Goal: Information Seeking & Learning: Find specific fact

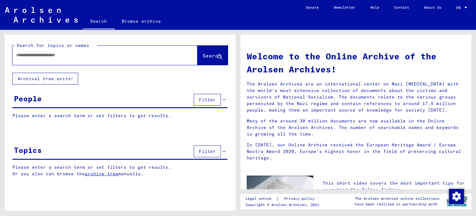
click at [62, 57] on input "text" at bounding box center [97, 55] width 163 height 7
type input "**********"
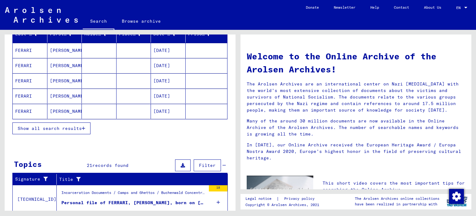
scroll to position [83, 0]
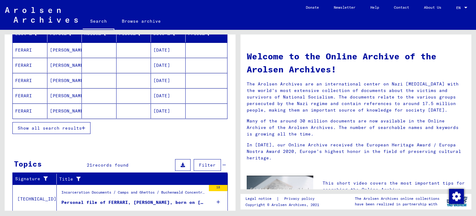
click at [69, 127] on span "Show all search results" at bounding box center [50, 128] width 64 height 6
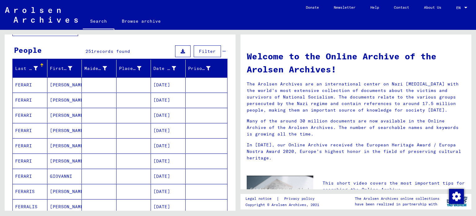
scroll to position [48, 0]
click at [173, 70] on div "Date of Birth" at bounding box center [166, 68] width 24 height 7
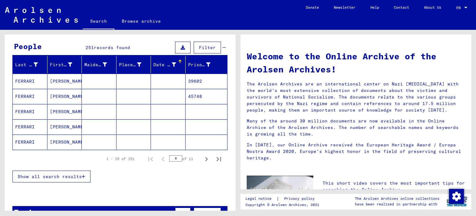
scroll to position [55, 0]
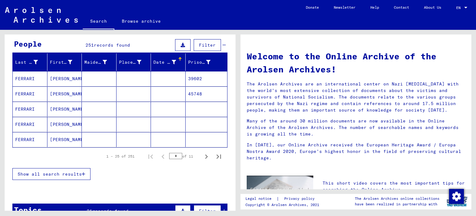
click at [178, 59] on div at bounding box center [180, 59] width 4 height 4
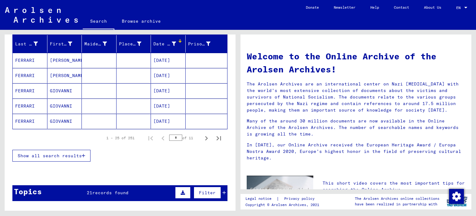
scroll to position [83, 0]
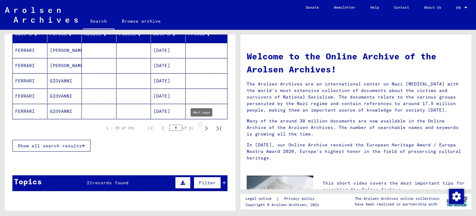
click at [202, 127] on icon "Next page" at bounding box center [206, 128] width 9 height 9
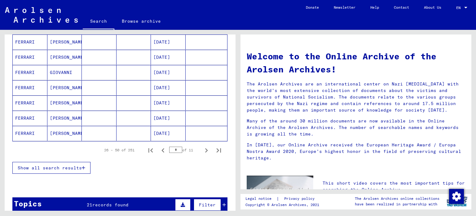
scroll to position [365, 0]
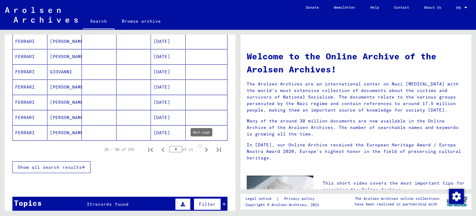
click at [202, 147] on icon "Next page" at bounding box center [206, 149] width 9 height 9
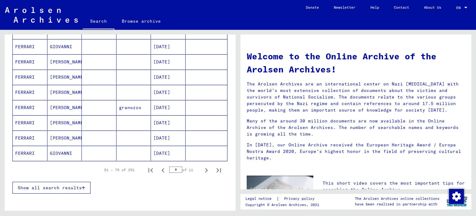
scroll to position [348, 0]
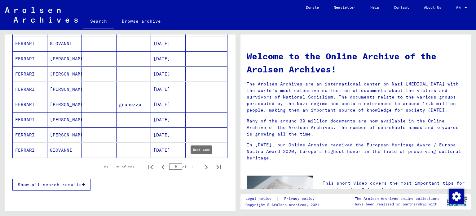
click at [203, 165] on icon "Next page" at bounding box center [206, 167] width 9 height 9
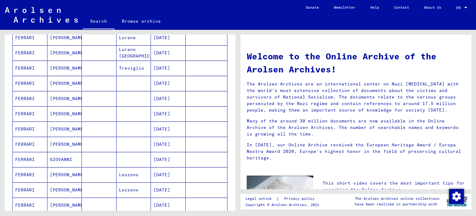
scroll to position [266, 0]
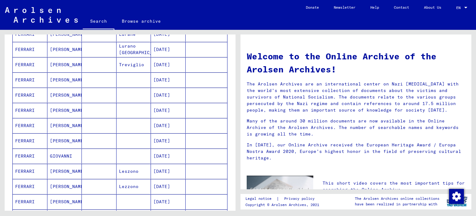
click at [61, 78] on mat-cell "[PERSON_NAME]" at bounding box center [64, 79] width 35 height 15
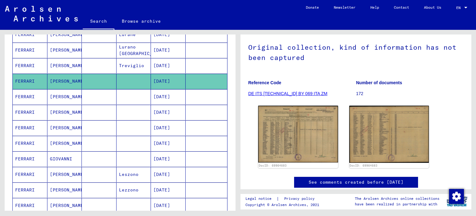
scroll to position [54, 0]
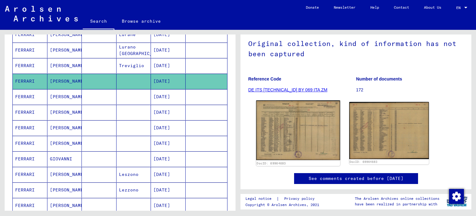
click at [302, 124] on img at bounding box center [298, 130] width 84 height 60
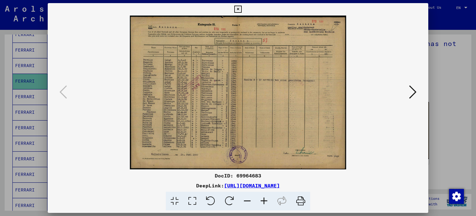
click at [262, 199] on icon at bounding box center [264, 200] width 17 height 19
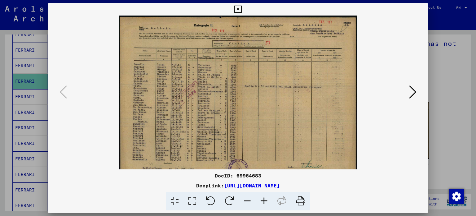
click at [262, 199] on icon at bounding box center [264, 200] width 17 height 19
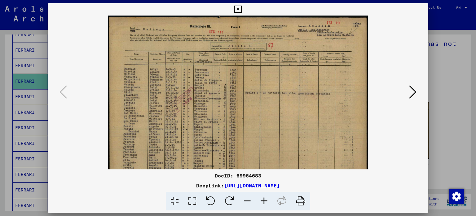
click at [262, 199] on icon at bounding box center [264, 200] width 17 height 19
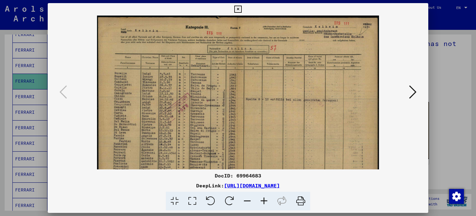
click at [262, 199] on icon at bounding box center [264, 200] width 17 height 19
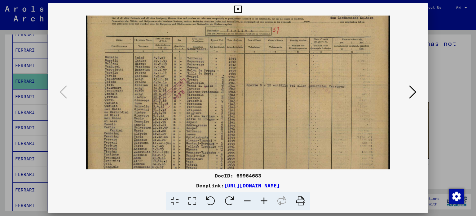
scroll to position [22, 0]
drag, startPoint x: 201, startPoint y: 153, endPoint x: 197, endPoint y: 131, distance: 22.0
click at [197, 131] on img at bounding box center [238, 102] width 304 height 216
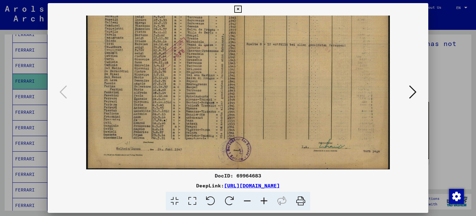
drag, startPoint x: 250, startPoint y: 95, endPoint x: 240, endPoint y: 38, distance: 58.2
click at [240, 38] on img at bounding box center [238, 62] width 304 height 216
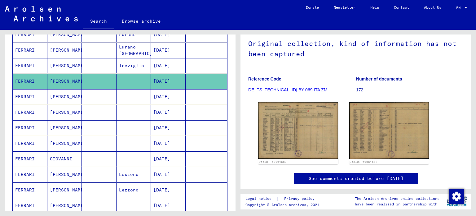
click at [63, 94] on mat-cell "[PERSON_NAME]" at bounding box center [64, 96] width 35 height 15
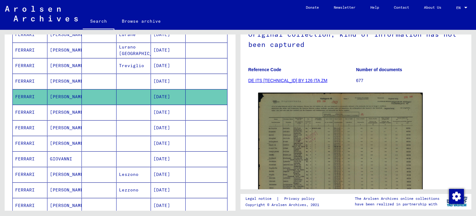
scroll to position [65, 0]
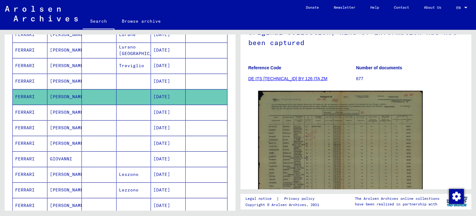
click at [355, 148] on img at bounding box center [340, 148] width 165 height 115
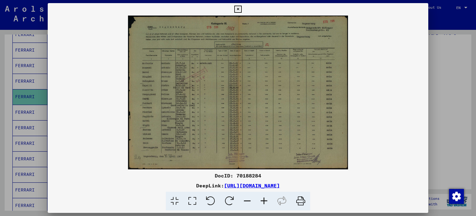
click at [266, 198] on icon at bounding box center [264, 200] width 17 height 19
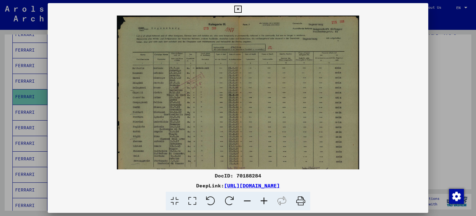
click at [266, 198] on icon at bounding box center [264, 200] width 17 height 19
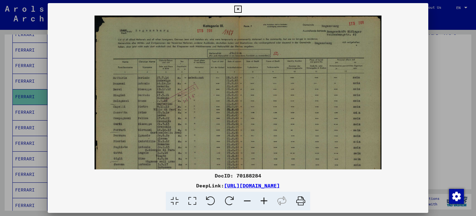
click at [266, 198] on icon at bounding box center [264, 200] width 17 height 19
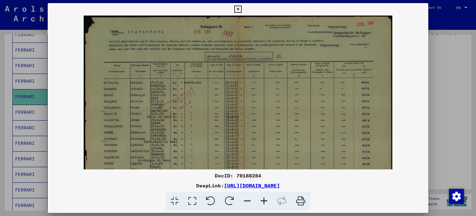
click at [266, 198] on icon at bounding box center [264, 200] width 17 height 19
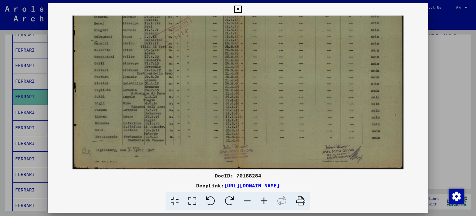
scroll to position [77, 0]
drag, startPoint x: 149, startPoint y: 131, endPoint x: 172, endPoint y: 44, distance: 90.3
click at [172, 44] on img at bounding box center [239, 54] width 332 height 231
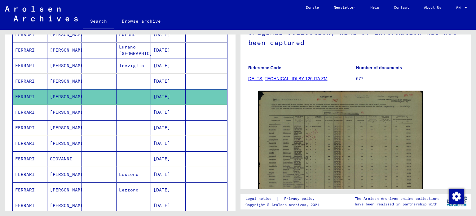
click at [57, 109] on mat-cell "[PERSON_NAME]" at bounding box center [64, 112] width 35 height 15
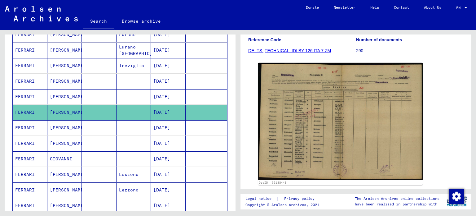
scroll to position [83, 0]
click at [295, 122] on img at bounding box center [340, 120] width 165 height 117
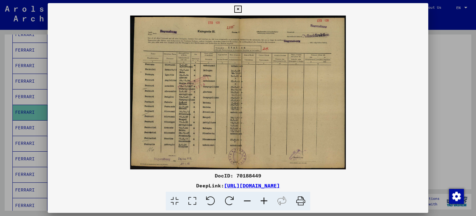
click at [264, 200] on icon at bounding box center [264, 200] width 17 height 19
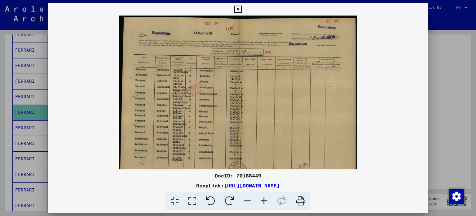
click at [264, 200] on icon at bounding box center [264, 200] width 17 height 19
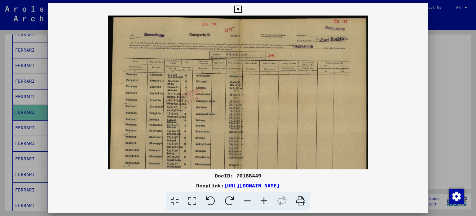
click at [264, 200] on icon at bounding box center [264, 200] width 17 height 19
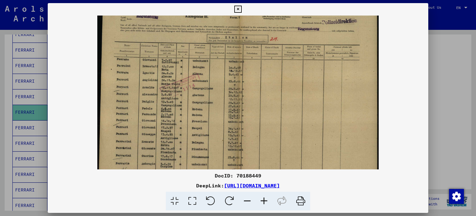
drag, startPoint x: 197, startPoint y: 150, endPoint x: 194, endPoint y: 130, distance: 19.8
click at [194, 130] on img at bounding box center [238, 96] width 282 height 200
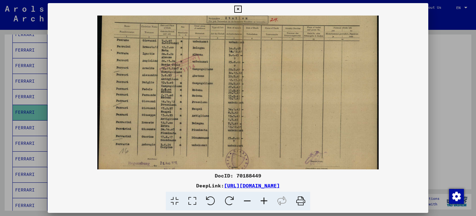
scroll to position [46, 0]
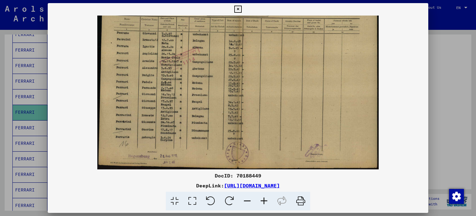
drag, startPoint x: 324, startPoint y: 40, endPoint x: 323, endPoint y: -4, distance: 43.8
click at [323, 0] on html "**********" at bounding box center [238, 108] width 476 height 216
drag, startPoint x: 301, startPoint y: 199, endPoint x: 191, endPoint y: 100, distance: 148.9
click at [301, 199] on icon at bounding box center [301, 200] width 19 height 19
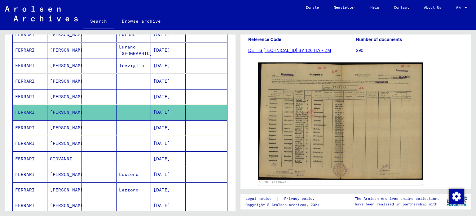
click at [62, 126] on mat-cell "[PERSON_NAME]" at bounding box center [64, 127] width 35 height 15
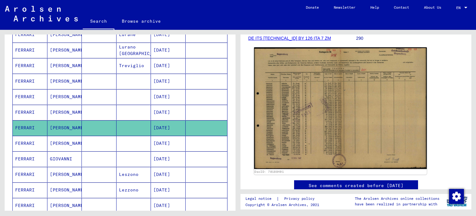
scroll to position [96, 0]
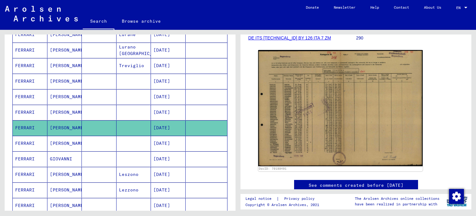
click at [69, 138] on mat-cell "[PERSON_NAME]" at bounding box center [64, 143] width 35 height 15
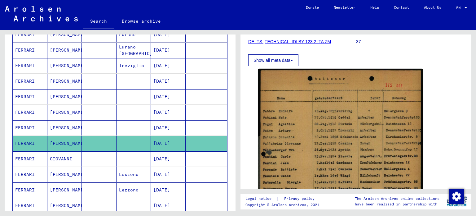
scroll to position [93, 0]
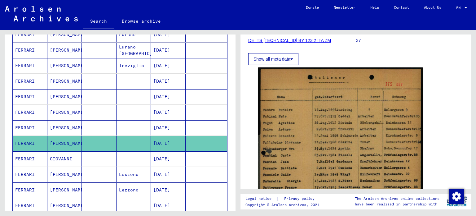
click at [63, 152] on mat-cell "GIOVANNI" at bounding box center [64, 158] width 35 height 15
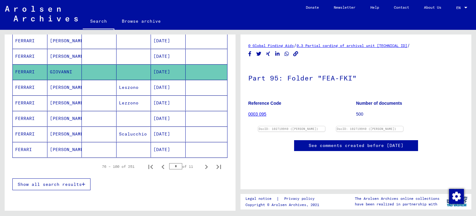
scroll to position [356, 0]
click at [205, 164] on icon "Next page" at bounding box center [206, 166] width 3 height 4
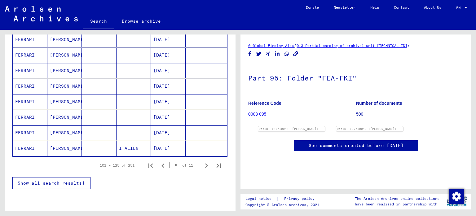
scroll to position [358, 0]
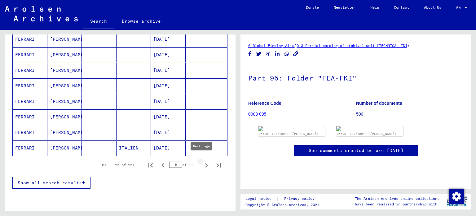
click at [202, 162] on icon "Next page" at bounding box center [206, 165] width 9 height 9
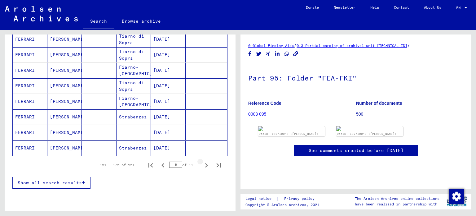
click at [202, 162] on icon "Next page" at bounding box center [206, 165] width 9 height 9
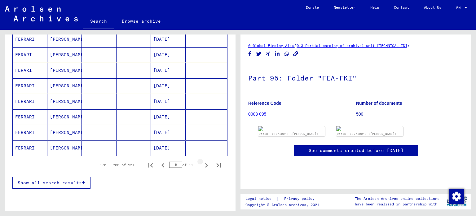
click at [202, 162] on icon "Next page" at bounding box center [206, 165] width 9 height 9
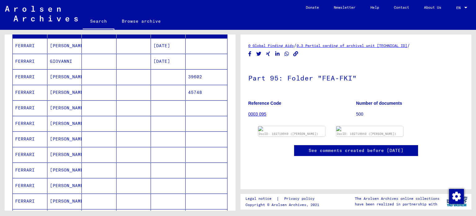
scroll to position [79, 0]
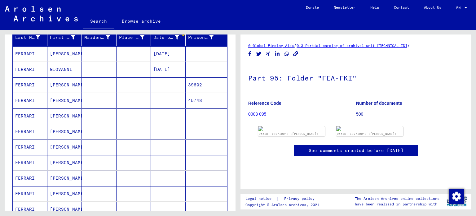
click at [59, 85] on mat-cell "[PERSON_NAME]" at bounding box center [64, 84] width 35 height 15
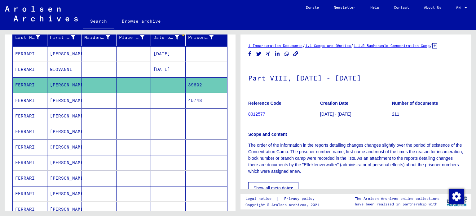
click at [59, 98] on mat-cell "[PERSON_NAME]" at bounding box center [64, 100] width 35 height 15
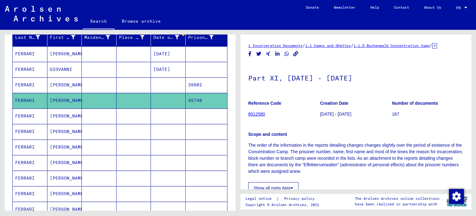
click at [59, 114] on mat-cell "[PERSON_NAME]" at bounding box center [64, 115] width 35 height 15
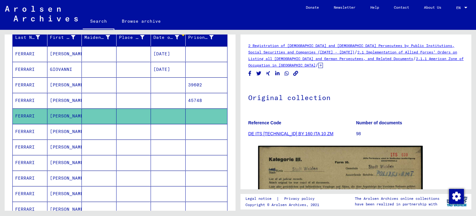
click at [62, 131] on mat-cell "[PERSON_NAME]" at bounding box center [64, 131] width 35 height 15
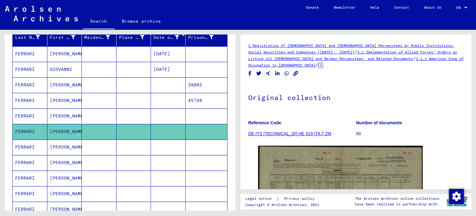
click at [67, 110] on mat-cell "[PERSON_NAME]" at bounding box center [64, 115] width 35 height 15
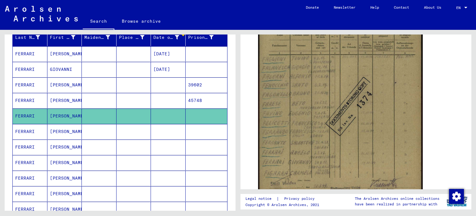
click at [59, 101] on mat-cell "[PERSON_NAME]" at bounding box center [64, 100] width 35 height 15
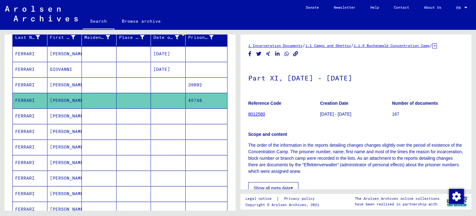
click at [69, 128] on mat-cell "[PERSON_NAME]" at bounding box center [64, 131] width 35 height 15
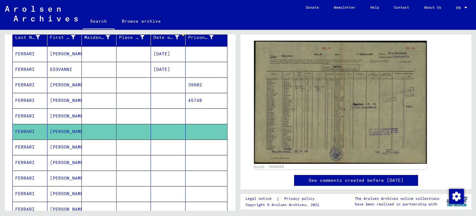
click at [351, 126] on img at bounding box center [340, 102] width 173 height 123
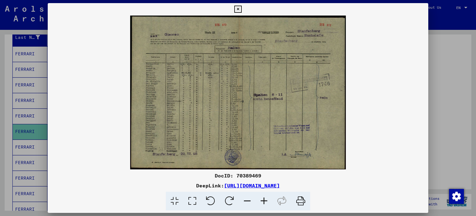
click at [262, 198] on icon at bounding box center [264, 200] width 17 height 19
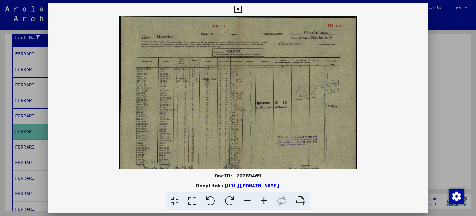
click at [262, 198] on icon at bounding box center [264, 200] width 17 height 19
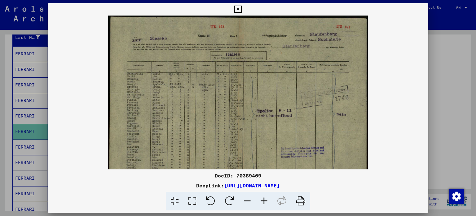
click at [262, 198] on icon at bounding box center [264, 200] width 17 height 19
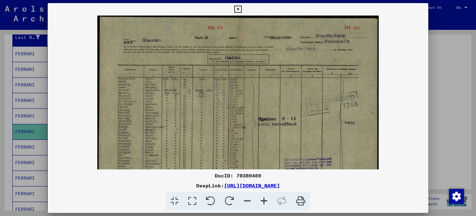
click at [262, 198] on icon at bounding box center [264, 200] width 17 height 19
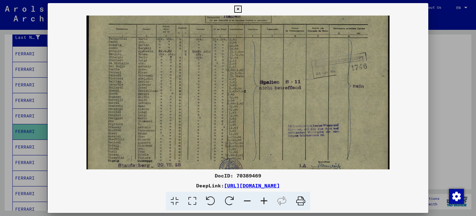
scroll to position [49, 0]
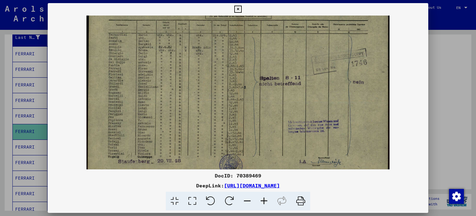
drag, startPoint x: 197, startPoint y: 118, endPoint x: 184, endPoint y: 69, distance: 50.5
click at [184, 69] on img at bounding box center [239, 75] width 304 height 216
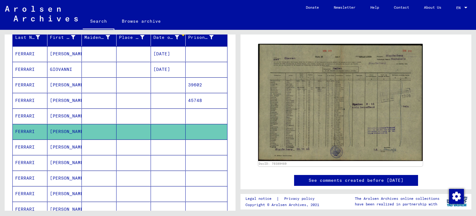
click at [60, 144] on mat-cell "[PERSON_NAME]" at bounding box center [64, 146] width 35 height 15
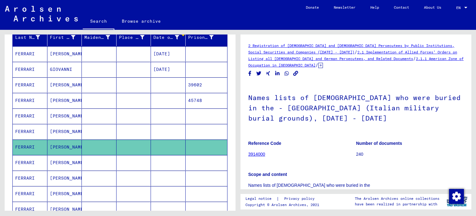
click at [64, 158] on mat-cell "[PERSON_NAME]" at bounding box center [64, 162] width 35 height 15
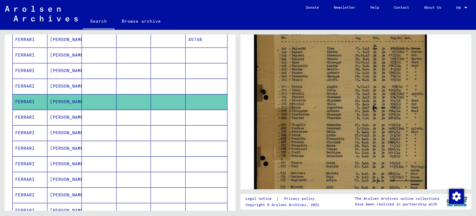
scroll to position [142, 0]
click at [355, 150] on img at bounding box center [340, 129] width 173 height 235
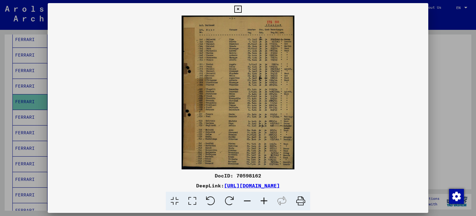
click at [265, 197] on icon at bounding box center [264, 200] width 17 height 19
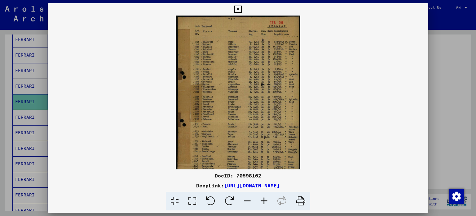
click at [265, 197] on icon at bounding box center [264, 200] width 17 height 19
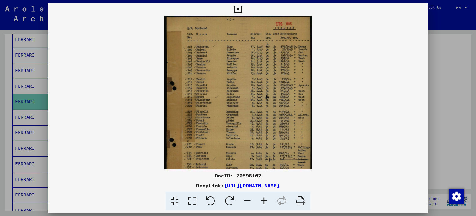
click at [265, 197] on icon at bounding box center [264, 200] width 17 height 19
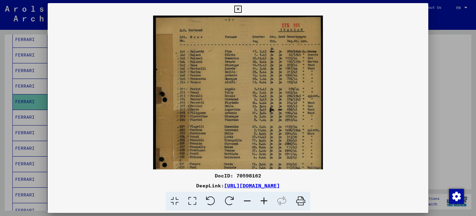
click at [265, 197] on icon at bounding box center [264, 200] width 17 height 19
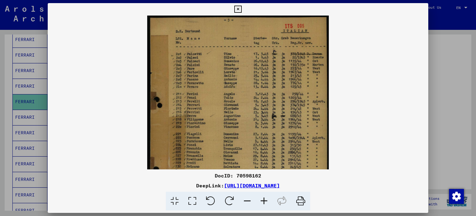
click at [265, 197] on icon at bounding box center [264, 200] width 17 height 19
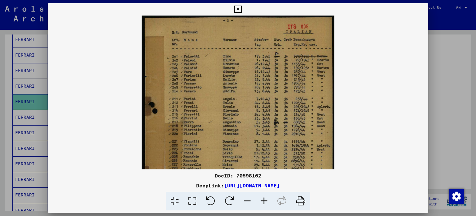
click at [265, 197] on icon at bounding box center [264, 200] width 17 height 19
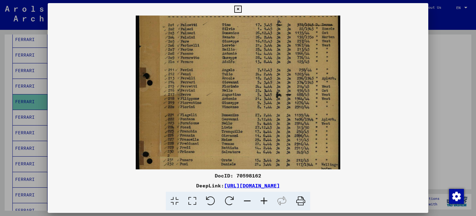
scroll to position [37, 0]
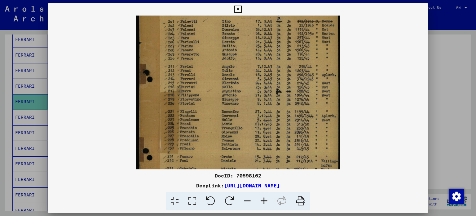
drag, startPoint x: 240, startPoint y: 145, endPoint x: 238, endPoint y: 108, distance: 36.7
click at [238, 108] on img at bounding box center [238, 117] width 204 height 278
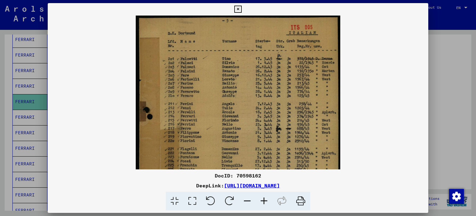
scroll to position [0, 0]
drag, startPoint x: 292, startPoint y: 69, endPoint x: 289, endPoint y: 138, distance: 68.9
click at [289, 138] on img at bounding box center [238, 155] width 204 height 278
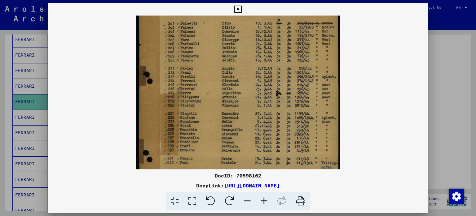
drag, startPoint x: 289, startPoint y: 136, endPoint x: 287, endPoint y: 94, distance: 42.2
click at [287, 94] on img at bounding box center [238, 119] width 204 height 278
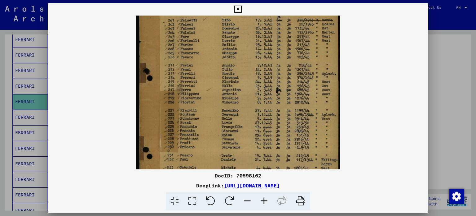
drag, startPoint x: 308, startPoint y: 81, endPoint x: 283, endPoint y: 86, distance: 25.4
click at [283, 86] on img at bounding box center [238, 116] width 204 height 278
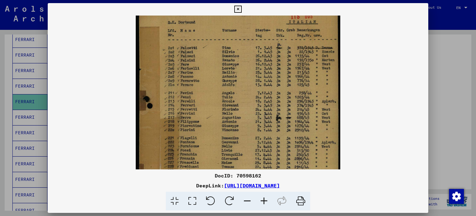
scroll to position [3, 0]
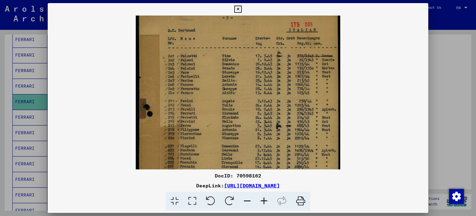
drag, startPoint x: 283, startPoint y: 87, endPoint x: 285, endPoint y: 124, distance: 37.2
click at [285, 124] on img at bounding box center [238, 152] width 204 height 278
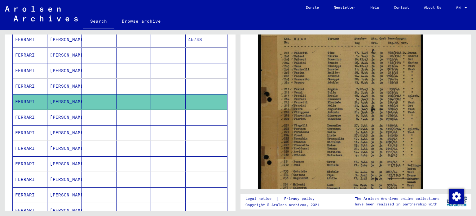
click at [58, 114] on mat-cell "[PERSON_NAME]" at bounding box center [64, 116] width 35 height 15
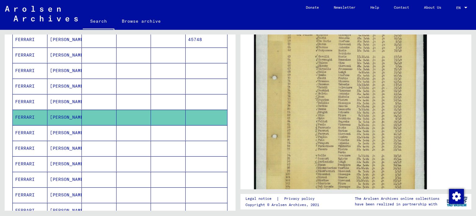
scroll to position [185, 0]
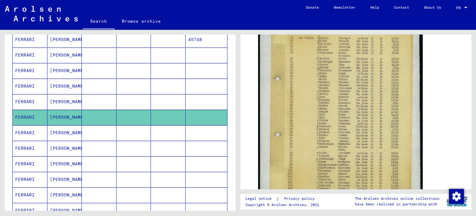
click at [38, 135] on mat-cell "FERRARI" at bounding box center [30, 132] width 35 height 15
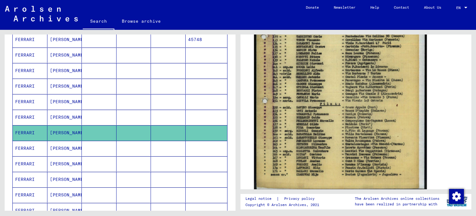
scroll to position [210, 0]
click at [325, 149] on img at bounding box center [340, 68] width 173 height 247
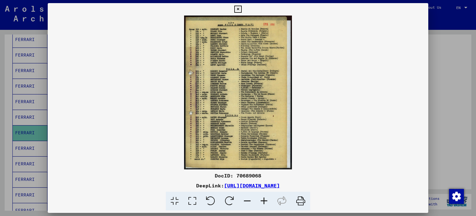
click at [264, 199] on icon at bounding box center [264, 200] width 17 height 19
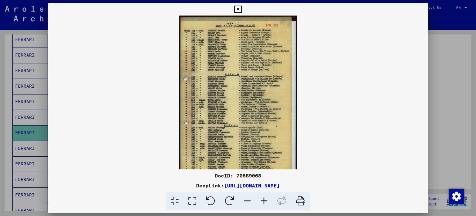
click at [264, 199] on icon at bounding box center [264, 200] width 17 height 19
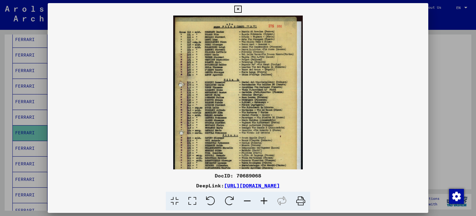
click at [264, 199] on icon at bounding box center [264, 200] width 17 height 19
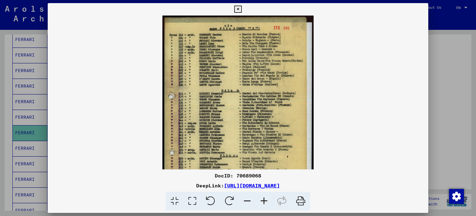
click at [264, 199] on icon at bounding box center [264, 200] width 17 height 19
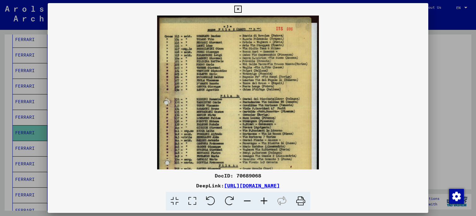
click at [264, 199] on icon at bounding box center [264, 200] width 17 height 19
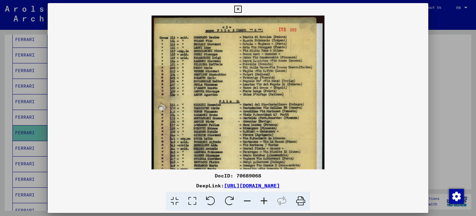
click at [264, 199] on icon at bounding box center [264, 200] width 17 height 19
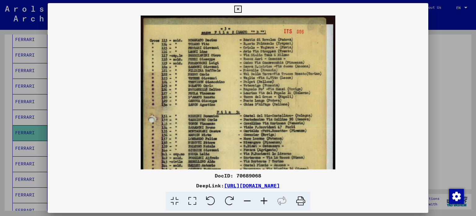
click at [264, 199] on icon at bounding box center [264, 200] width 17 height 19
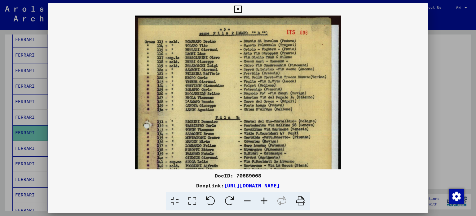
click at [264, 199] on icon at bounding box center [264, 200] width 17 height 19
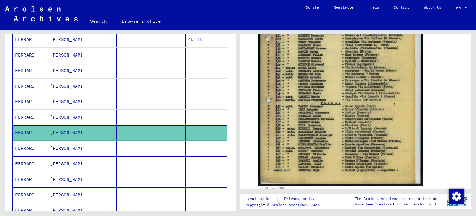
click at [62, 144] on mat-cell "[PERSON_NAME]" at bounding box center [64, 147] width 35 height 15
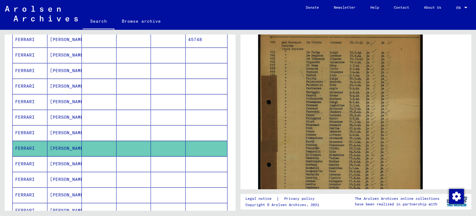
scroll to position [132, 0]
click at [65, 163] on mat-cell "[PERSON_NAME]" at bounding box center [64, 163] width 35 height 15
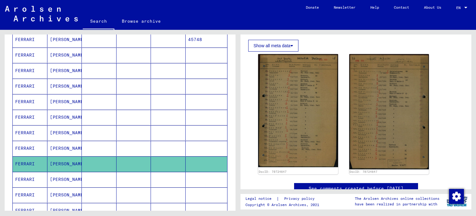
scroll to position [107, 0]
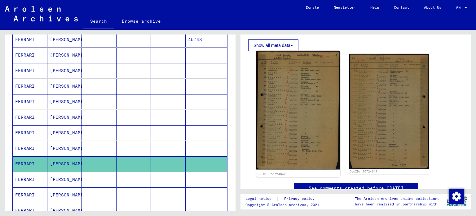
click at [287, 119] on img at bounding box center [298, 110] width 84 height 118
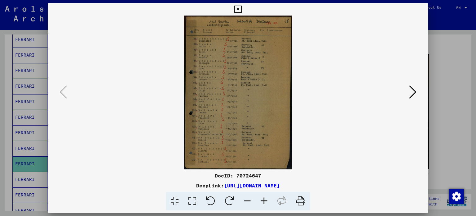
click at [260, 202] on icon at bounding box center [264, 200] width 17 height 19
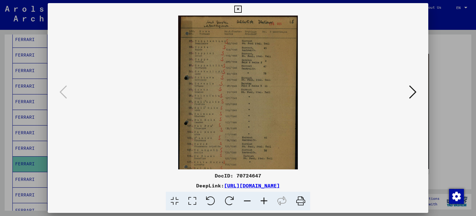
click at [260, 202] on icon at bounding box center [264, 200] width 17 height 19
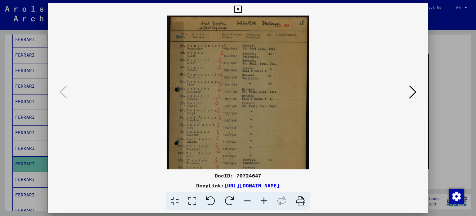
click at [260, 202] on icon at bounding box center [264, 200] width 17 height 19
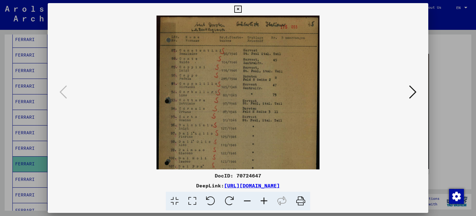
click at [260, 202] on icon at bounding box center [264, 200] width 17 height 19
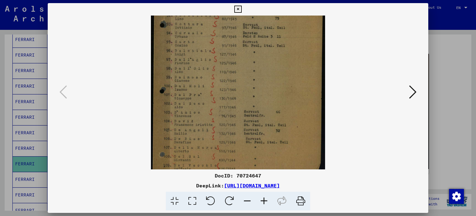
drag, startPoint x: 227, startPoint y: 116, endPoint x: 223, endPoint y: 21, distance: 95.3
click at [223, 32] on img at bounding box center [238, 57] width 174 height 247
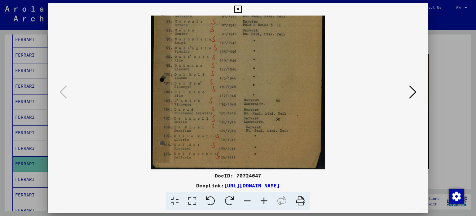
drag, startPoint x: 233, startPoint y: 111, endPoint x: 228, endPoint y: 54, distance: 57.6
click at [228, 54] on img at bounding box center [238, 45] width 174 height 247
click at [413, 90] on icon at bounding box center [412, 91] width 7 height 15
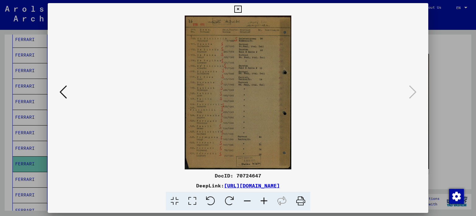
scroll to position [0, 0]
click at [264, 204] on icon at bounding box center [264, 200] width 17 height 19
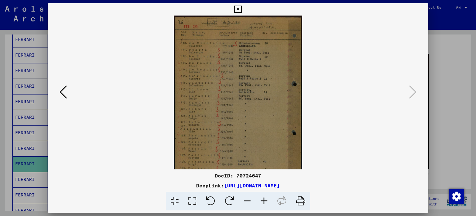
click at [264, 204] on icon at bounding box center [264, 200] width 17 height 19
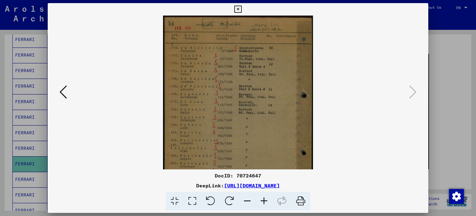
click at [264, 204] on icon at bounding box center [264, 200] width 17 height 19
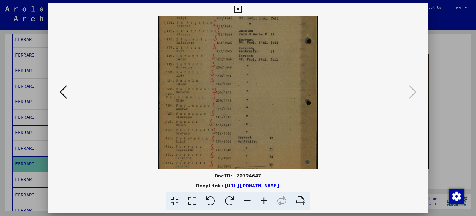
drag, startPoint x: 221, startPoint y: 132, endPoint x: 214, endPoint y: 73, distance: 59.9
click at [214, 73] on img at bounding box center [238, 70] width 161 height 231
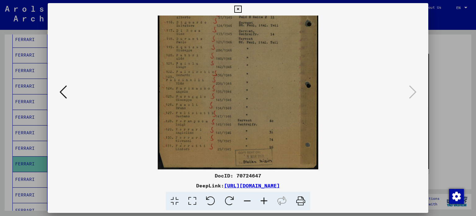
drag, startPoint x: 202, startPoint y: 126, endPoint x: 203, endPoint y: 73, distance: 52.7
click at [203, 73] on img at bounding box center [238, 53] width 161 height 231
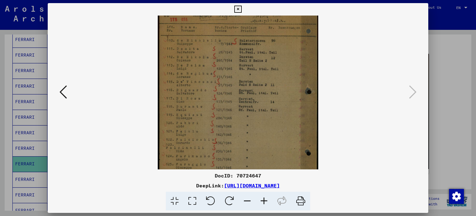
scroll to position [0, 0]
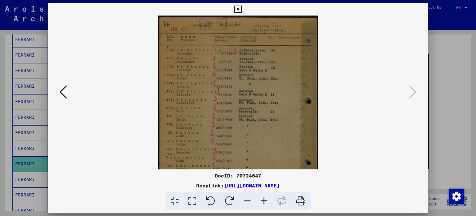
drag, startPoint x: 279, startPoint y: 68, endPoint x: 276, endPoint y: 184, distance: 116.0
click at [276, 184] on div "DocID: 70724647 DeepLink: [URL][DOMAIN_NAME]" at bounding box center [238, 106] width 381 height 207
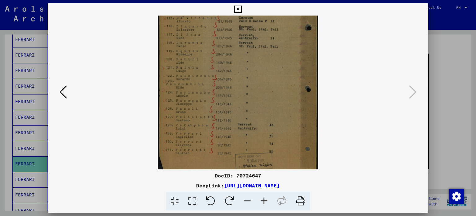
drag, startPoint x: 237, startPoint y: 142, endPoint x: 230, endPoint y: 24, distance: 118.0
click at [230, 24] on img at bounding box center [238, 57] width 161 height 231
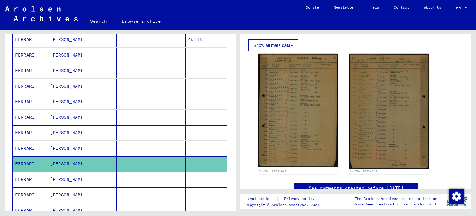
click at [73, 172] on mat-cell "[PERSON_NAME]" at bounding box center [64, 178] width 35 height 15
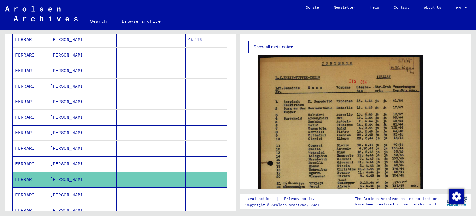
scroll to position [102, 0]
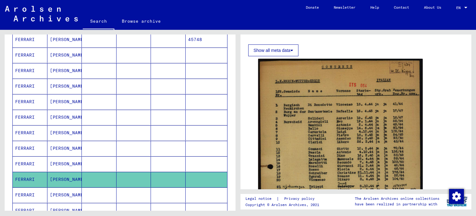
click at [51, 197] on mat-cell "[PERSON_NAME]" at bounding box center [64, 194] width 35 height 15
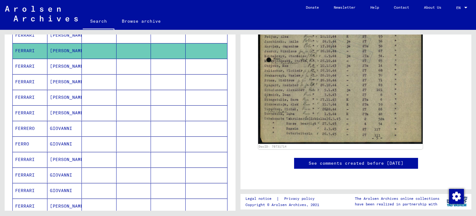
scroll to position [285, 0]
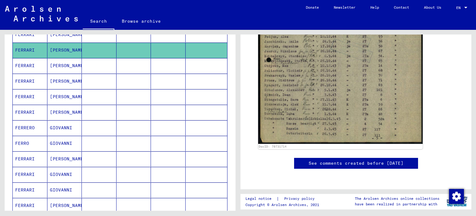
click at [67, 60] on mat-cell "[PERSON_NAME]" at bounding box center [64, 65] width 35 height 15
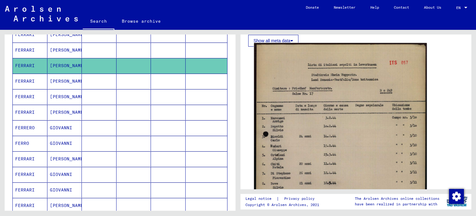
scroll to position [111, 0]
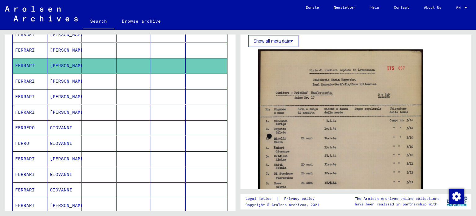
click at [46, 79] on mat-cell "FERRARI" at bounding box center [30, 80] width 35 height 15
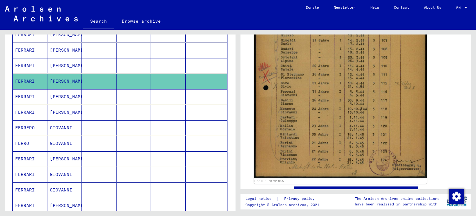
scroll to position [174, 0]
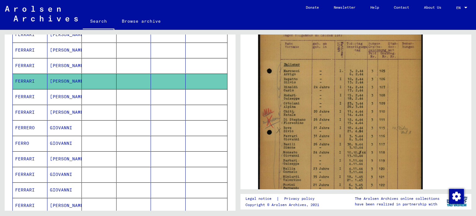
click at [55, 90] on mat-cell "[PERSON_NAME]" at bounding box center [64, 96] width 35 height 15
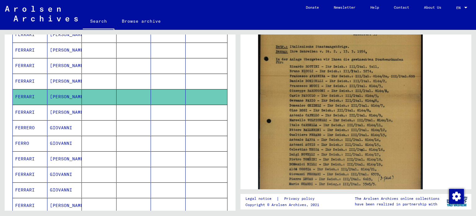
scroll to position [170, 0]
click at [42, 111] on mat-cell "FERRARI" at bounding box center [30, 112] width 35 height 15
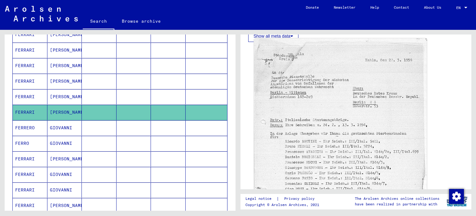
scroll to position [243, 0]
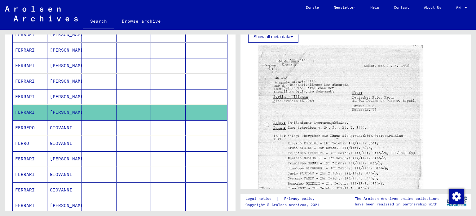
click at [67, 127] on mat-cell "GIOVANNI" at bounding box center [64, 127] width 35 height 15
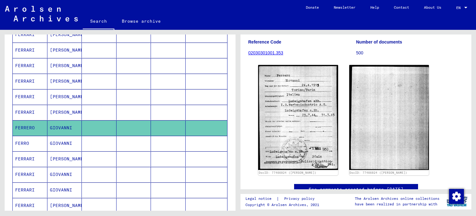
scroll to position [74, 0]
click at [64, 140] on mat-cell "GIOVANNI" at bounding box center [64, 143] width 35 height 15
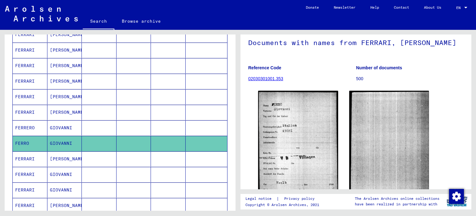
scroll to position [68, 0]
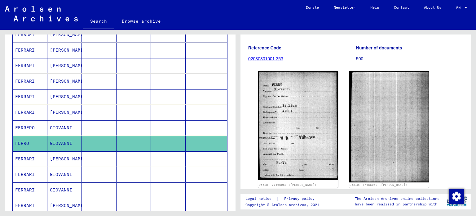
click at [68, 153] on mat-cell "[PERSON_NAME]" at bounding box center [64, 158] width 35 height 15
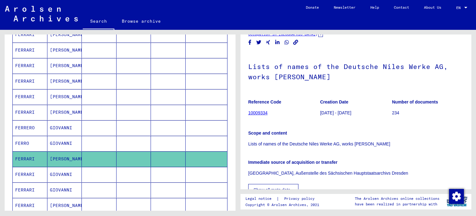
scroll to position [41, 0]
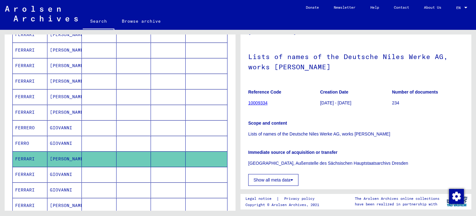
click at [40, 168] on mat-cell "FERRARI" at bounding box center [30, 174] width 35 height 15
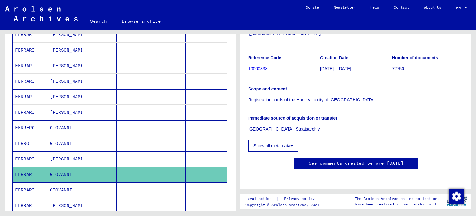
scroll to position [65, 0]
click at [288, 143] on button "Show all meta data" at bounding box center [273, 146] width 50 height 12
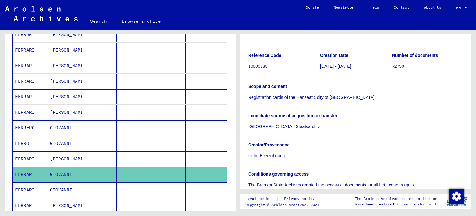
scroll to position [155, 0]
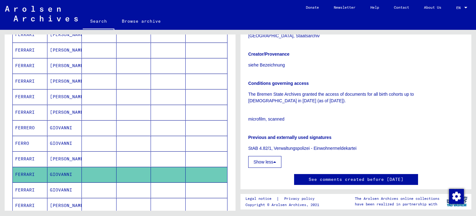
click at [35, 185] on mat-cell "FERRARI" at bounding box center [30, 189] width 35 height 15
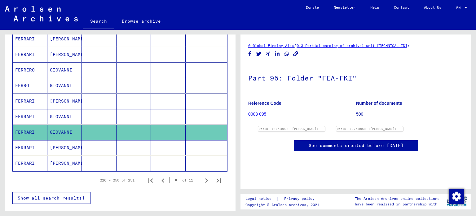
scroll to position [345, 0]
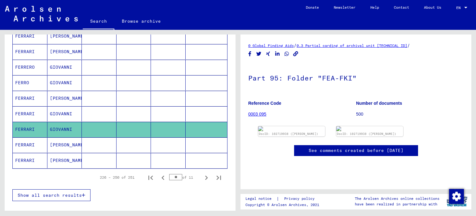
click at [39, 139] on mat-cell "FERRARI" at bounding box center [30, 144] width 35 height 15
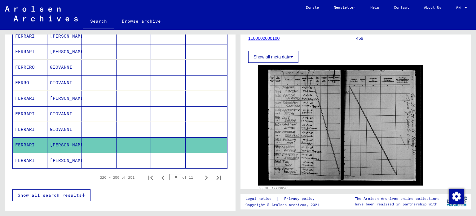
scroll to position [77, 0]
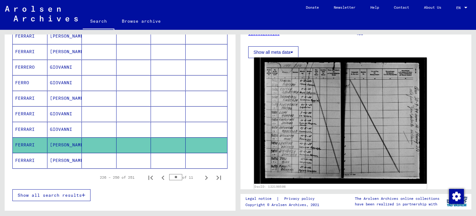
click at [315, 136] on img at bounding box center [340, 120] width 173 height 126
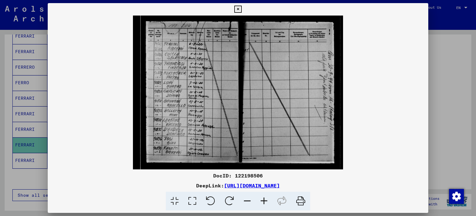
click at [263, 199] on icon at bounding box center [264, 200] width 17 height 19
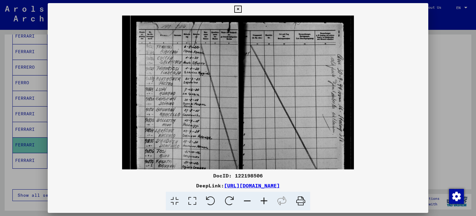
click at [263, 199] on icon at bounding box center [264, 200] width 17 height 19
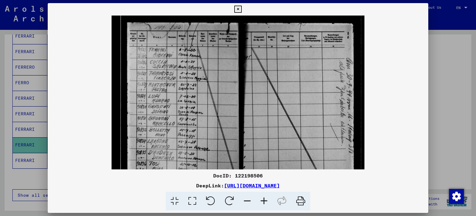
click at [263, 199] on icon at bounding box center [264, 200] width 17 height 19
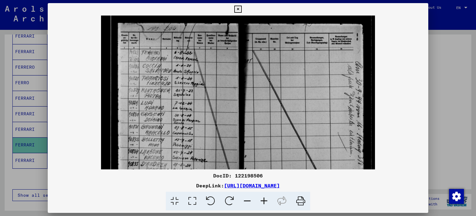
click at [263, 199] on icon at bounding box center [264, 200] width 17 height 19
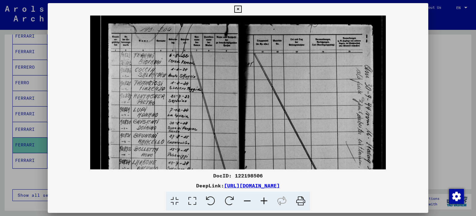
click at [263, 199] on icon at bounding box center [264, 200] width 17 height 19
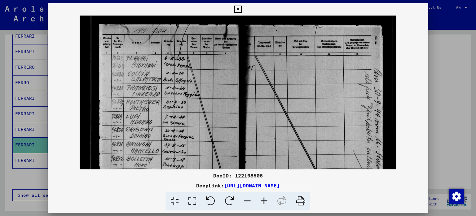
click at [263, 199] on icon at bounding box center [264, 200] width 17 height 19
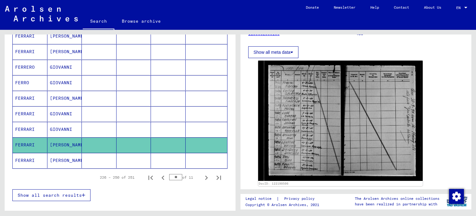
click at [39, 160] on mat-cell "FERRARI" at bounding box center [30, 160] width 35 height 15
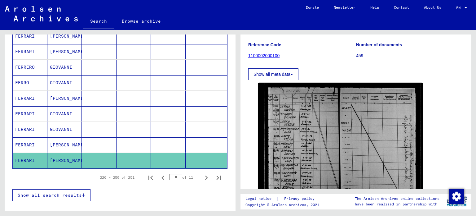
scroll to position [55, 0]
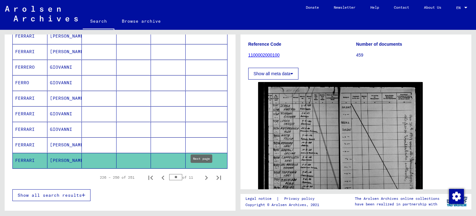
click at [203, 173] on icon "Next page" at bounding box center [206, 177] width 9 height 9
type input "**"
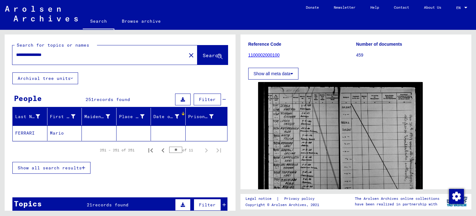
scroll to position [0, 0]
